Goal: Find specific page/section: Find specific page/section

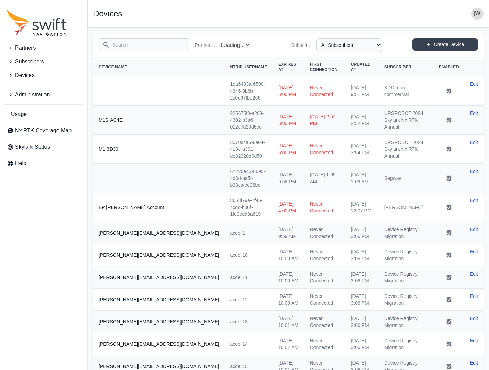
select select "Partner Name"
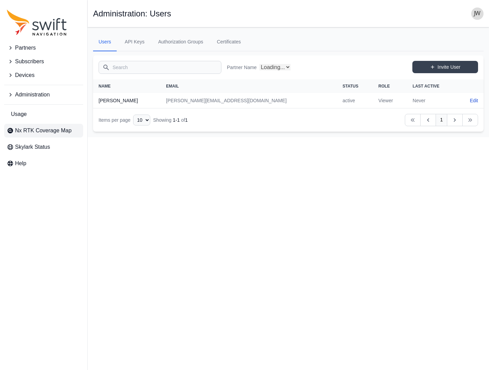
select select "6bcfebb4-f3ae-46b9-b739-080012ca68d7"
click at [35, 130] on span "Nx RTK Coverage Map" at bounding box center [43, 131] width 56 height 8
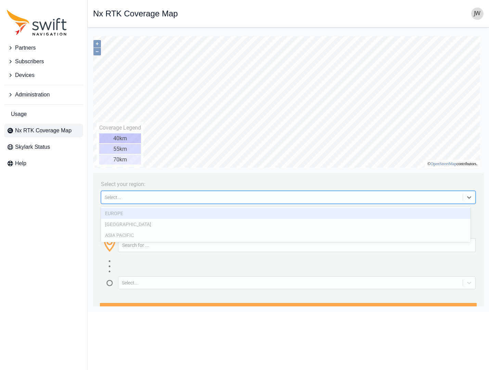
click at [463, 198] on div at bounding box center [469, 197] width 12 height 12
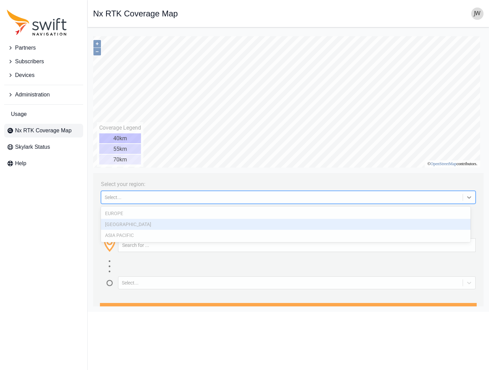
click at [293, 223] on div "NORTH AMERICA" at bounding box center [286, 224] width 370 height 11
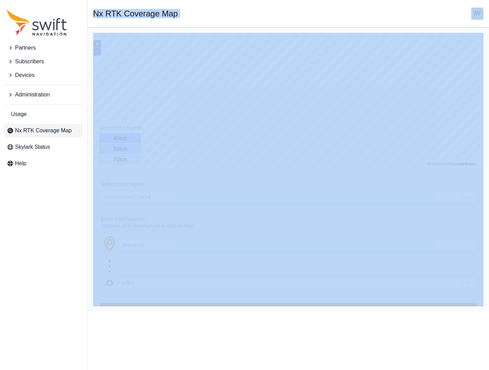
drag, startPoint x: 4, startPoint y: 369, endPoint x: -28, endPoint y: 391, distance: 38.9
click at [0, 312] on html "Partners Subscribers Devices Administration Usage Nx RTK Coverage Map Skylark S…" at bounding box center [244, 156] width 489 height 312
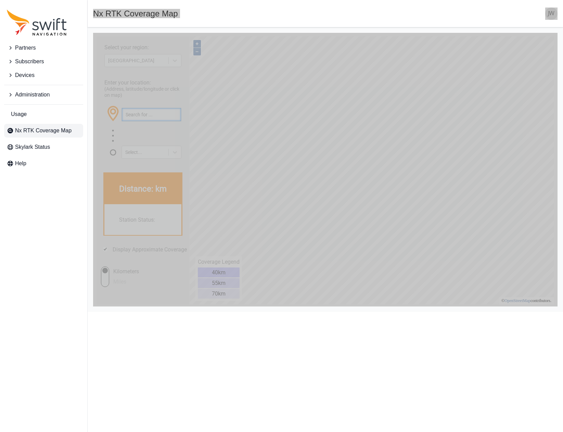
click at [153, 116] on input "text" at bounding box center [151, 114] width 59 height 13
type input "Puerto Rico"
click at [178, 116] on button "button" at bounding box center [175, 114] width 11 height 13
